Goal: Information Seeking & Learning: Learn about a topic

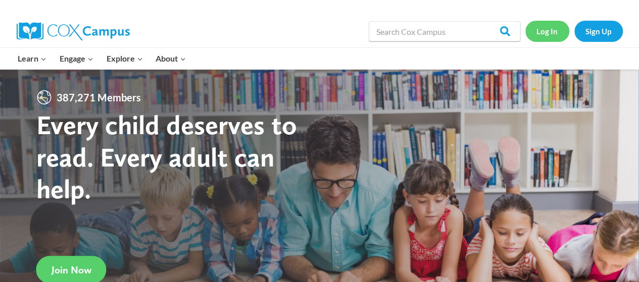
click at [552, 30] on link "Log In" at bounding box center [547, 31] width 44 height 21
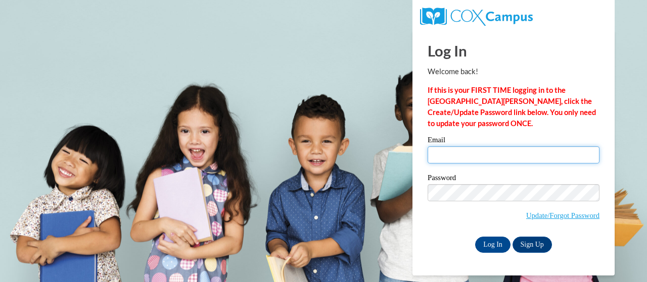
click at [488, 152] on input "Email" at bounding box center [513, 154] width 172 height 17
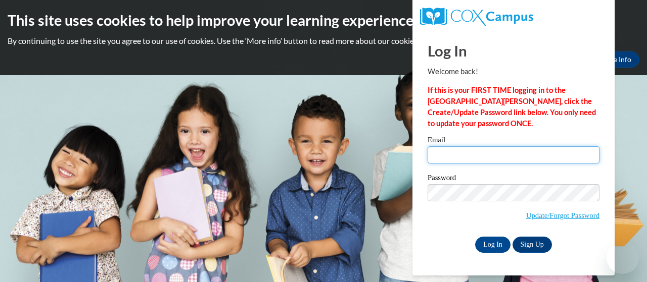
type input "hester.jill.l@muscogee.k12.ga.us"
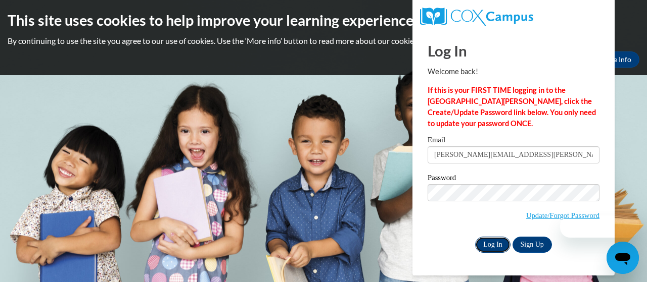
click at [499, 243] on input "Log In" at bounding box center [492, 245] width 35 height 16
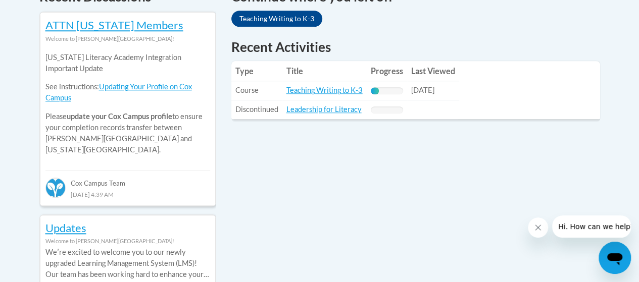
scroll to position [455, 0]
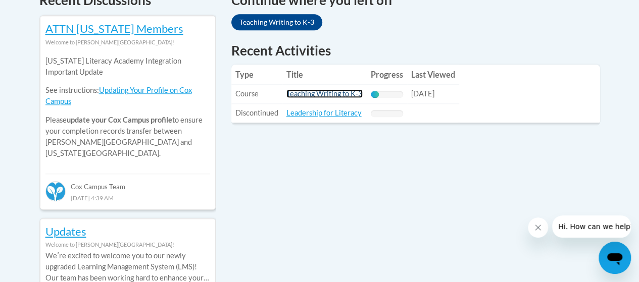
click at [346, 95] on link "Teaching Writing to K-3" at bounding box center [324, 93] width 76 height 9
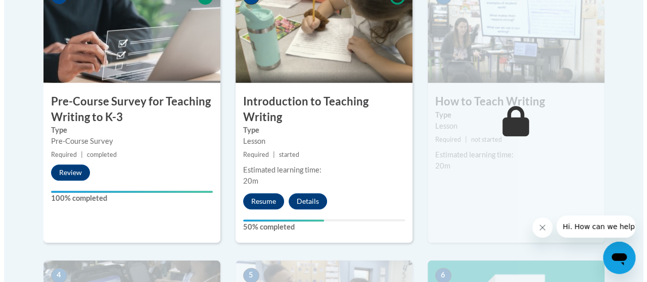
scroll to position [354, 0]
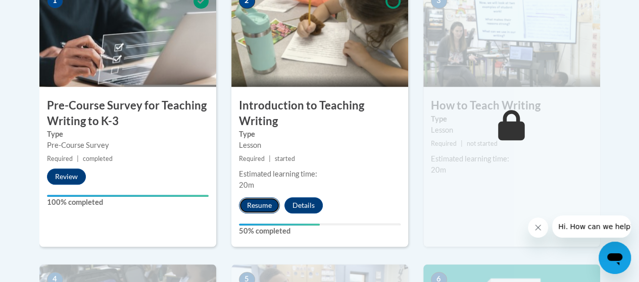
click at [267, 206] on button "Resume" at bounding box center [259, 206] width 41 height 16
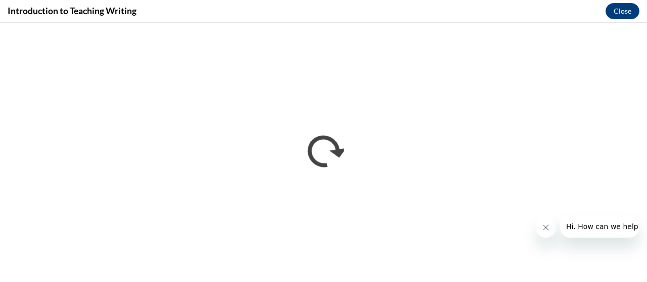
scroll to position [0, 0]
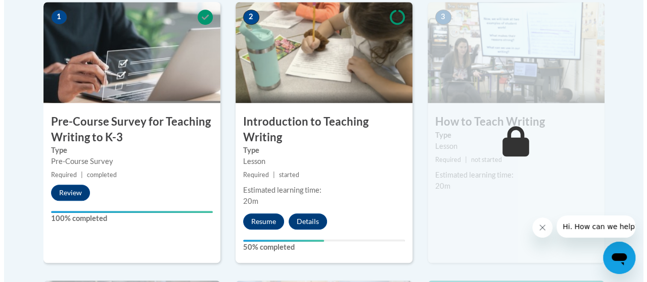
scroll to position [354, 0]
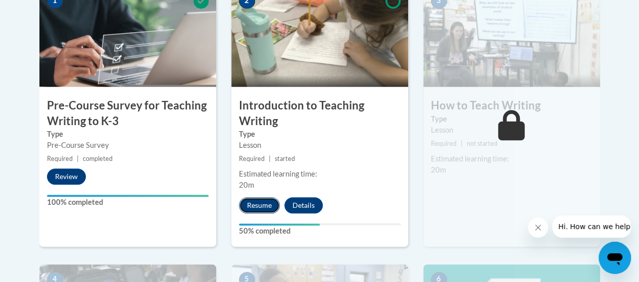
click at [249, 202] on button "Resume" at bounding box center [259, 206] width 41 height 16
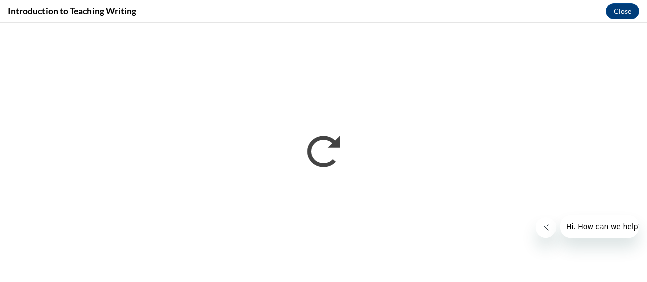
scroll to position [0, 0]
click at [541, 225] on icon "Close message from company" at bounding box center [545, 228] width 8 height 8
